Goal: Information Seeking & Learning: Find specific fact

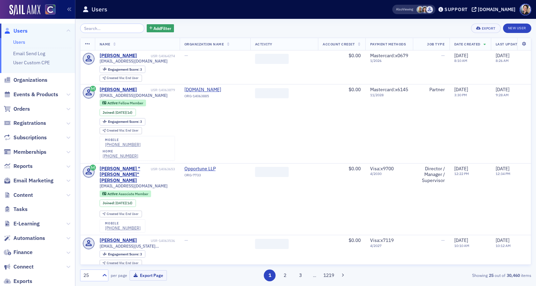
click at [106, 30] on input "search" at bounding box center [112, 28] width 64 height 9
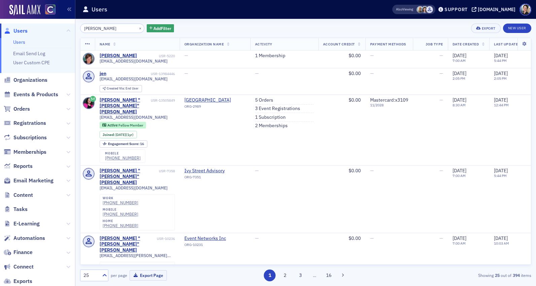
type input "jen todling"
